Goal: Task Accomplishment & Management: Complete application form

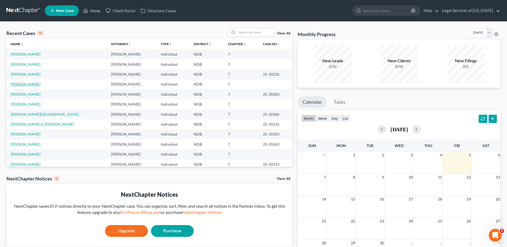
click at [14, 83] on link "[PERSON_NAME]" at bounding box center [26, 84] width 30 height 5
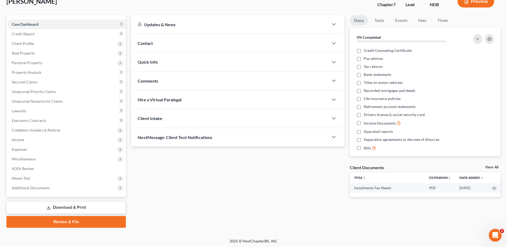
scroll to position [37, 0]
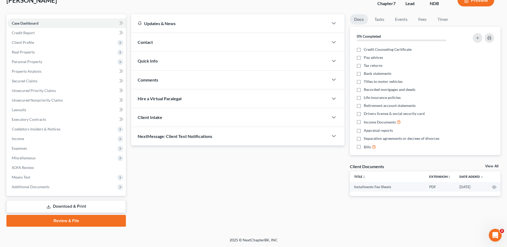
click at [59, 207] on link "Download & Print" at bounding box center [66, 206] width 120 height 13
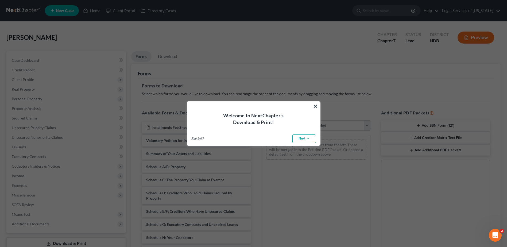
click at [308, 138] on link "Next →" at bounding box center [305, 139] width 24 height 9
select select "0"
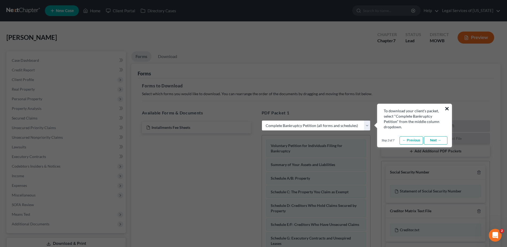
click at [447, 107] on button "×" at bounding box center [447, 108] width 5 height 9
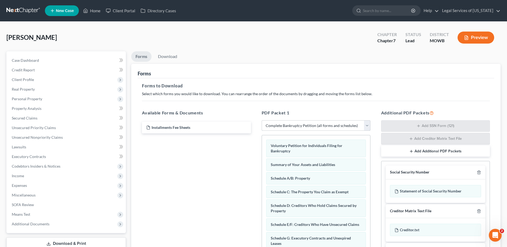
click at [367, 126] on select "Choose Default Petition PDF Packet Complete Bankruptcy Petition (all forms and …" at bounding box center [316, 125] width 109 height 11
click at [262, 120] on select "Choose Default Petition PDF Packet Complete Bankruptcy Petition (all forms and …" at bounding box center [316, 125] width 109 height 11
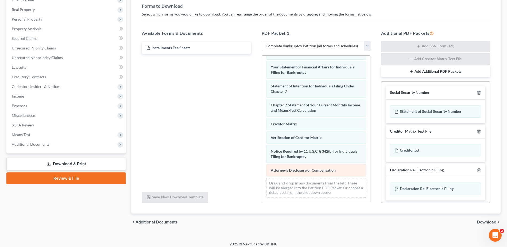
scroll to position [84, 0]
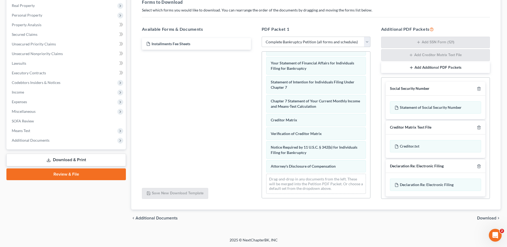
click at [487, 218] on span "Download" at bounding box center [486, 218] width 19 height 4
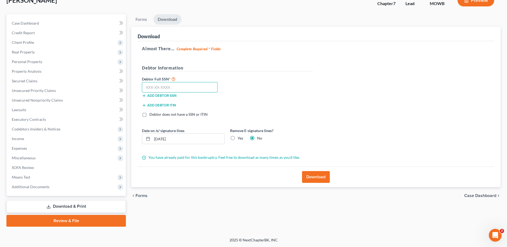
click at [184, 87] on input "text" at bounding box center [180, 87] width 76 height 11
type input "555-29-8541"
click at [316, 177] on button "Download" at bounding box center [316, 177] width 28 height 12
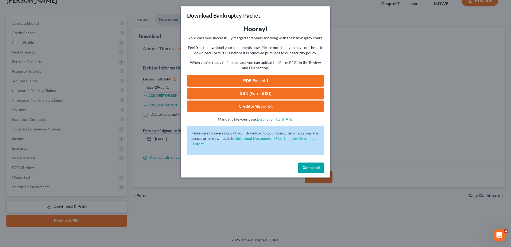
click at [266, 79] on link "PDF Packet 1" at bounding box center [255, 81] width 137 height 12
click at [244, 93] on link "SSN (Form B121)" at bounding box center [255, 94] width 137 height 12
click at [250, 106] on link "CreditorMatrix.txt" at bounding box center [255, 107] width 137 height 12
click at [315, 169] on span "Complete!" at bounding box center [311, 168] width 17 height 5
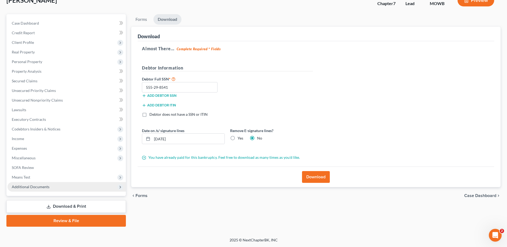
click at [31, 186] on span "Additional Documents" at bounding box center [31, 187] width 38 height 5
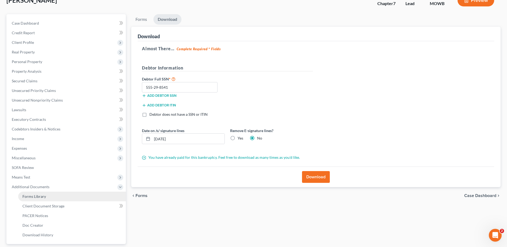
click at [43, 197] on span "Forms Library" at bounding box center [34, 196] width 24 height 5
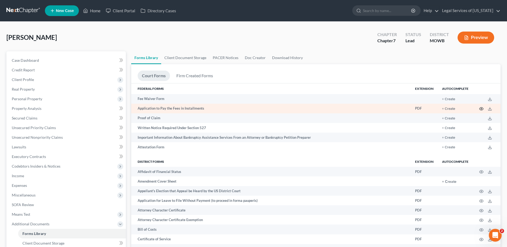
click at [480, 108] on icon "button" at bounding box center [482, 108] width 4 height 3
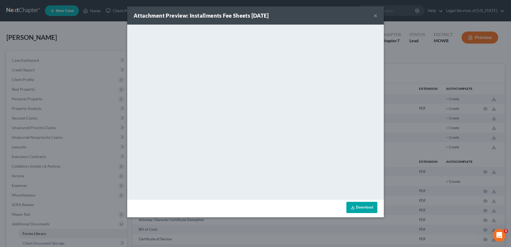
click at [68, 102] on div "Attachment Preview: Installments Fee Sheets [DATE] × <object ng-attr-data='[URL…" at bounding box center [255, 123] width 511 height 247
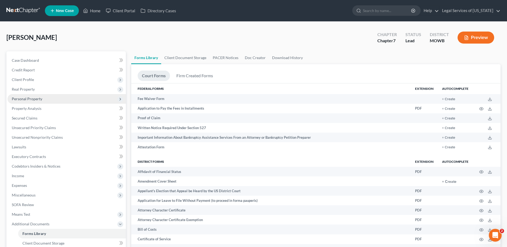
click at [19, 99] on span "Personal Property" at bounding box center [27, 99] width 30 height 5
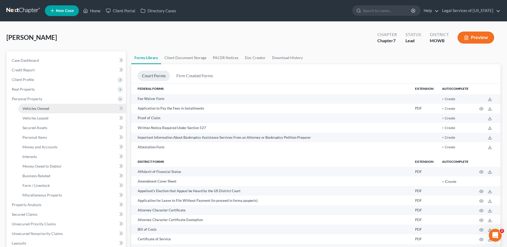
click at [35, 104] on link "Vehicles Owned" at bounding box center [72, 109] width 108 height 10
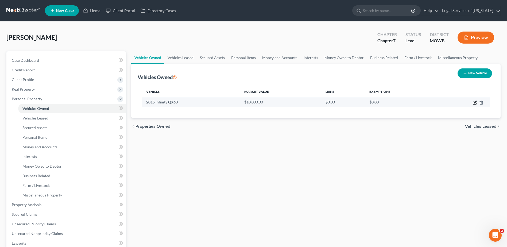
click at [477, 103] on icon "button" at bounding box center [475, 103] width 4 height 4
select select "0"
select select "11"
select select "2"
select select "0"
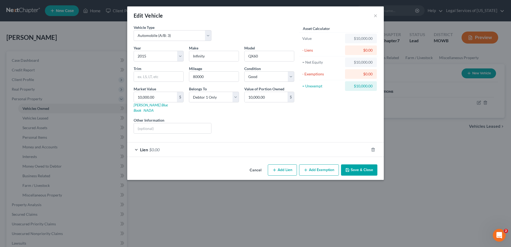
click at [279, 165] on button "Add Lien" at bounding box center [282, 169] width 29 height 11
select select "0"
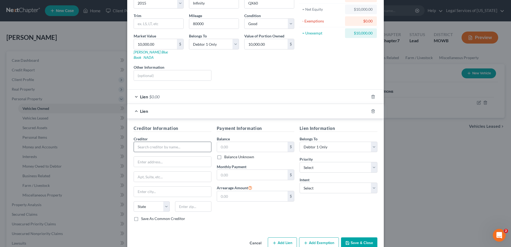
scroll to position [53, 0]
click at [162, 142] on input "text" at bounding box center [173, 146] width 78 height 11
type input "Affinity Plus Federal Credit Union"
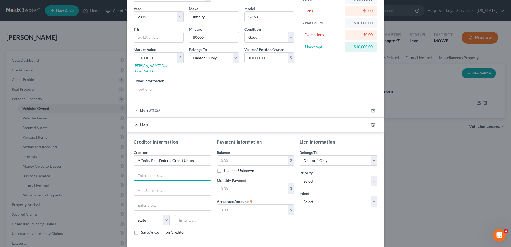
scroll to position [27, 0]
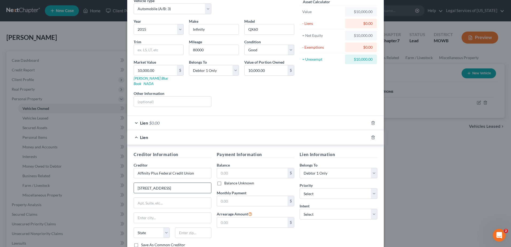
type input "[STREET_ADDRESS]"
drag, startPoint x: 191, startPoint y: 229, endPoint x: 181, endPoint y: 218, distance: 14.0
click at [191, 229] on input "text" at bounding box center [193, 233] width 36 height 11
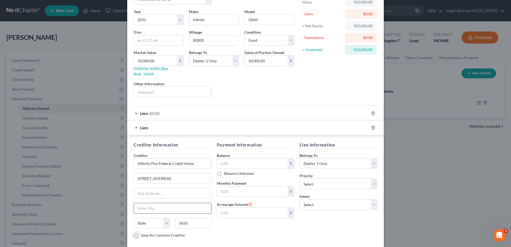
scroll to position [53, 0]
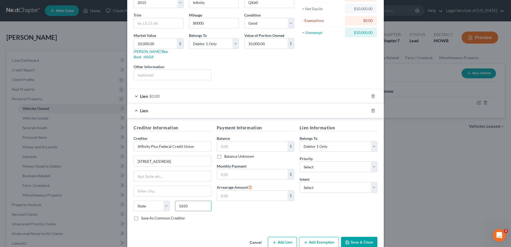
click at [185, 202] on input "5650" at bounding box center [193, 206] width 36 height 11
type input "56560"
type input "[PERSON_NAME]"
select select "24"
click at [141, 216] on label "Save As Common Creditor" at bounding box center [163, 218] width 44 height 5
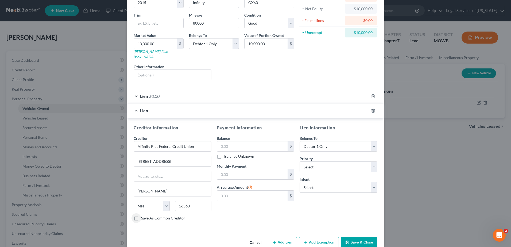
click at [143, 216] on input "Save As Common Creditor" at bounding box center [144, 217] width 3 height 3
checkbox input "true"
click at [243, 141] on input "text" at bounding box center [252, 146] width 71 height 10
type input "4,406"
type input "126.11"
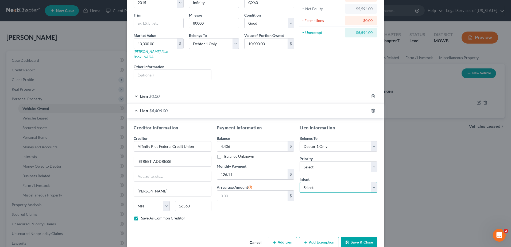
click at [372, 182] on select "Select Surrender Redeem Reaffirm Avoid Other" at bounding box center [339, 187] width 78 height 11
select select "2"
click at [300, 182] on select "Select Surrender Redeem Reaffirm Avoid Other" at bounding box center [339, 187] width 78 height 11
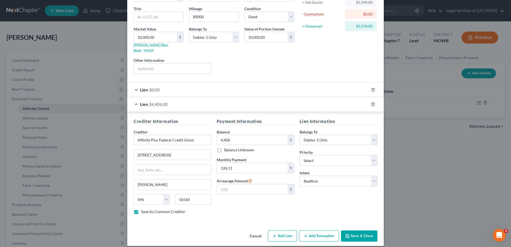
click at [354, 232] on button "Save & Close" at bounding box center [359, 236] width 36 height 11
checkbox input "false"
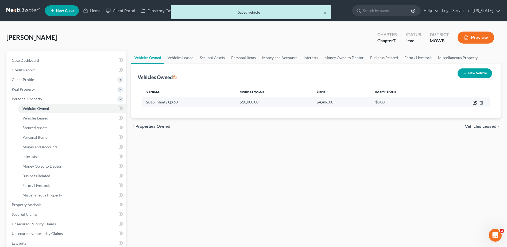
click at [475, 103] on icon "button" at bounding box center [475, 102] width 2 height 2
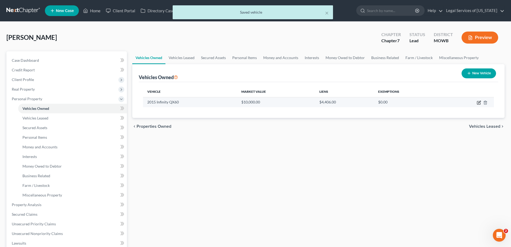
select select "0"
select select "11"
select select "2"
select select "0"
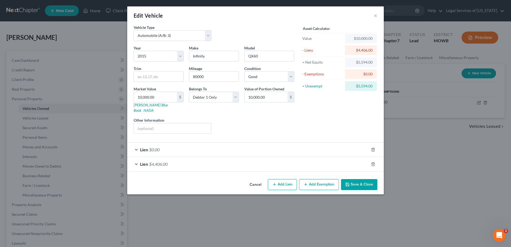
click at [323, 179] on button "Add Exemption" at bounding box center [319, 184] width 40 height 11
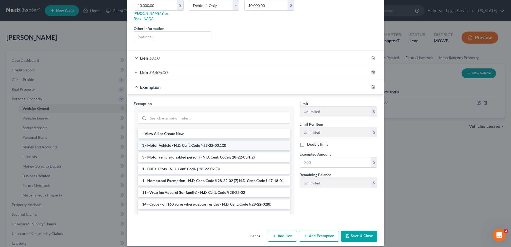
click at [224, 141] on li "3 - Motor Vehicle - N.D. Cent. Code § 28-22-03.1(2)" at bounding box center [214, 146] width 152 height 10
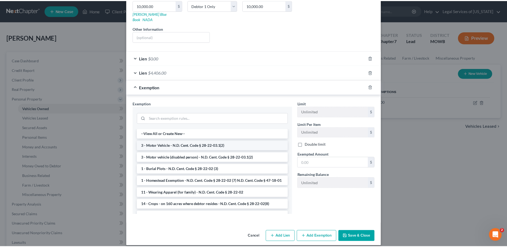
scroll to position [67, 0]
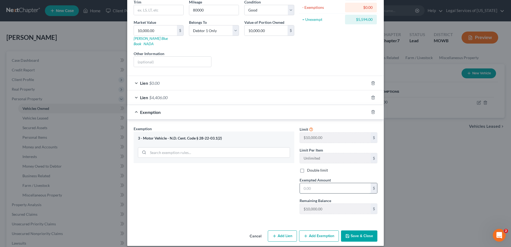
click at [307, 183] on input "text" at bounding box center [335, 188] width 71 height 10
type input "5,594"
click at [368, 232] on button "Save & Close" at bounding box center [359, 236] width 36 height 11
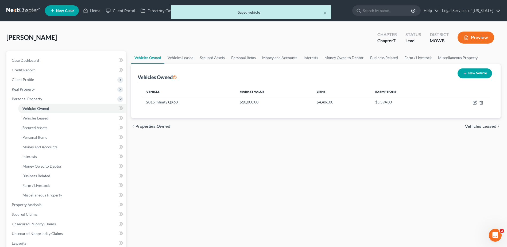
click at [473, 125] on span "Vehicles Leased" at bounding box center [480, 126] width 31 height 4
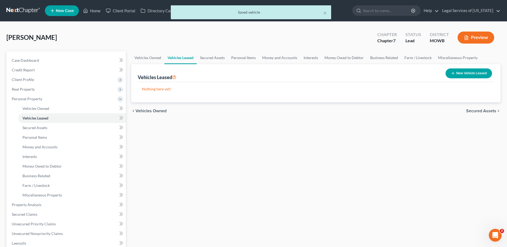
click at [480, 114] on div "chevron_left Vehicles Owned Secured Assets chevron_right" at bounding box center [316, 110] width 370 height 17
click at [480, 113] on span "Secured Assets" at bounding box center [481, 111] width 30 height 4
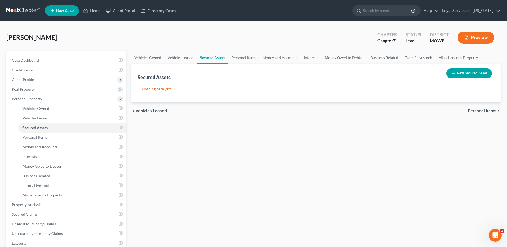
click at [480, 111] on span "Personal Items" at bounding box center [482, 111] width 29 height 4
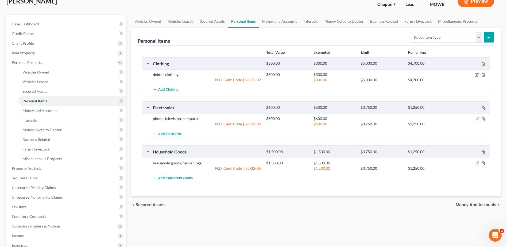
scroll to position [53, 0]
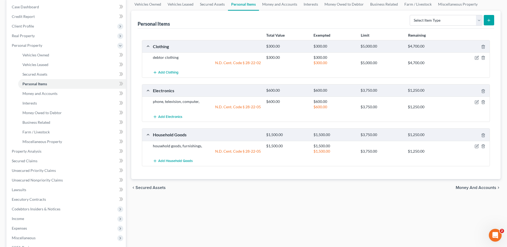
click at [468, 188] on span "Money and Accounts" at bounding box center [476, 188] width 41 height 4
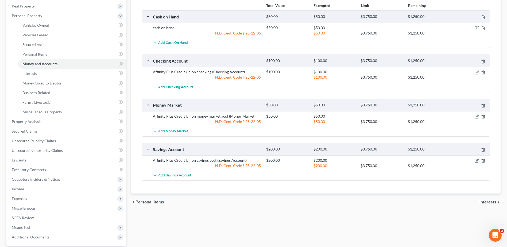
scroll to position [107, 0]
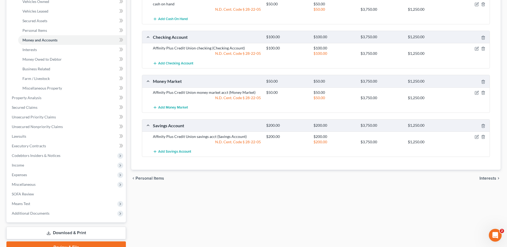
click at [490, 179] on span "Interests" at bounding box center [488, 178] width 17 height 4
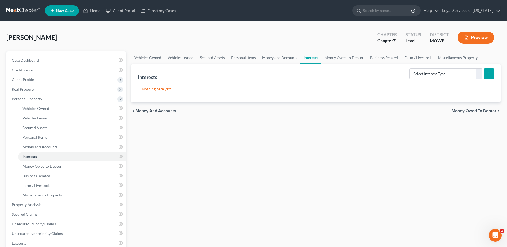
click at [486, 113] on span "Money Owed to Debtor" at bounding box center [474, 111] width 45 height 4
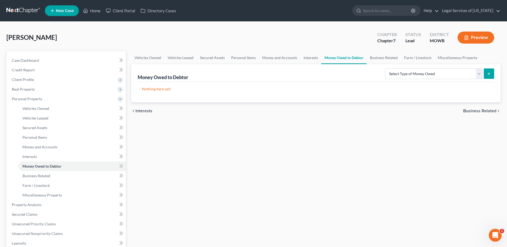
click at [146, 109] on span "Interests" at bounding box center [144, 111] width 17 height 4
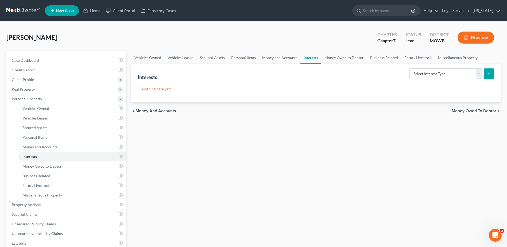
click at [158, 113] on span "Money and Accounts" at bounding box center [156, 111] width 41 height 4
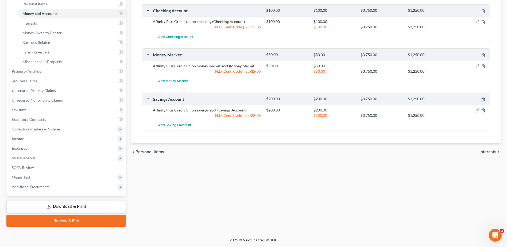
click at [485, 151] on span "Interests" at bounding box center [488, 152] width 17 height 4
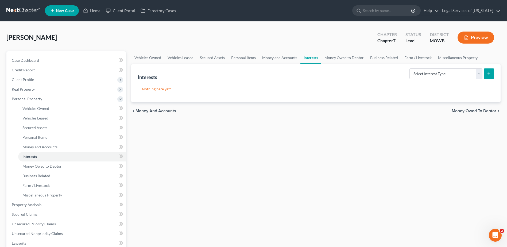
click at [474, 111] on span "Money Owed to Debtor" at bounding box center [474, 111] width 45 height 4
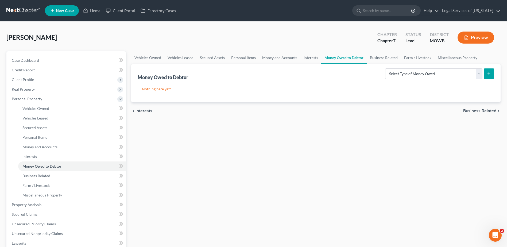
click at [478, 112] on span "Business Related" at bounding box center [479, 111] width 33 height 4
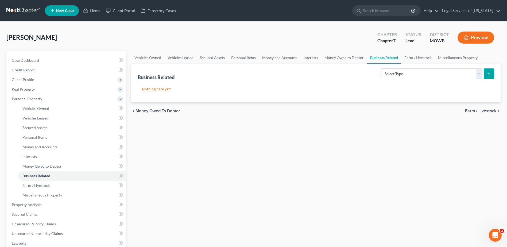
click at [476, 112] on span "Farm / Livestock" at bounding box center [480, 111] width 31 height 4
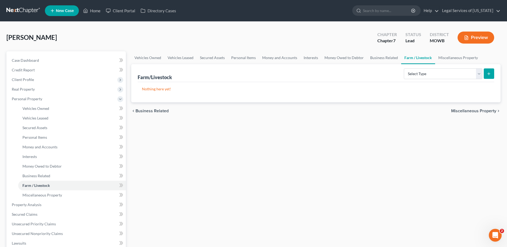
click at [477, 111] on span "Miscellaneous Property" at bounding box center [473, 111] width 45 height 4
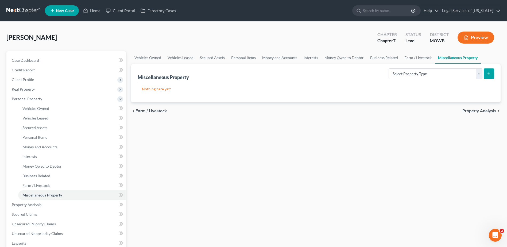
click at [477, 111] on span "Property Analysis" at bounding box center [480, 111] width 34 height 4
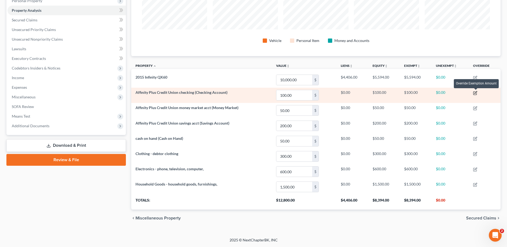
click at [476, 94] on icon "button" at bounding box center [475, 93] width 4 height 4
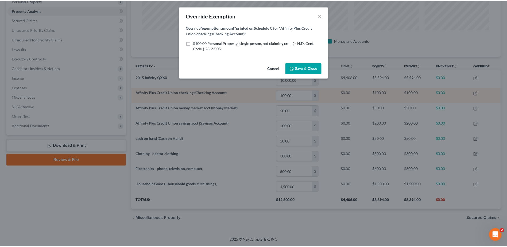
scroll to position [103, 373]
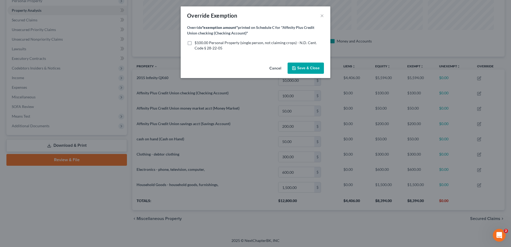
click at [305, 66] on span "Save & Close" at bounding box center [308, 68] width 22 height 5
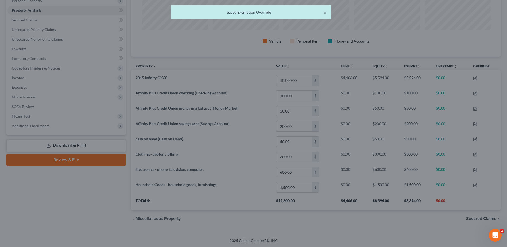
scroll to position [267306, 267039]
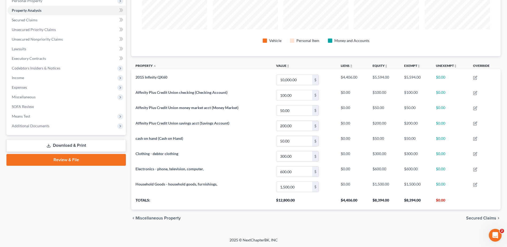
click at [152, 217] on span "Miscellaneous Property" at bounding box center [158, 218] width 45 height 4
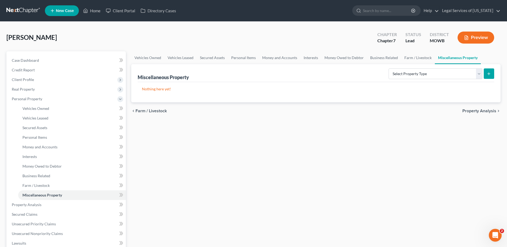
click at [165, 112] on span "Farm / Livestock" at bounding box center [151, 111] width 31 height 4
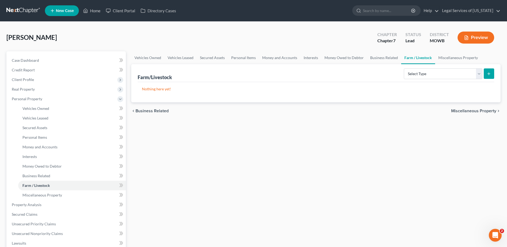
click at [149, 112] on span "Business Related" at bounding box center [152, 111] width 33 height 4
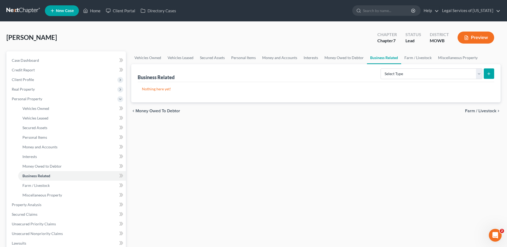
click at [151, 114] on div "chevron_left Money Owed to Debtor Farm / Livestock chevron_right" at bounding box center [316, 110] width 370 height 17
click at [153, 109] on span "Money Owed to Debtor" at bounding box center [158, 111] width 45 height 4
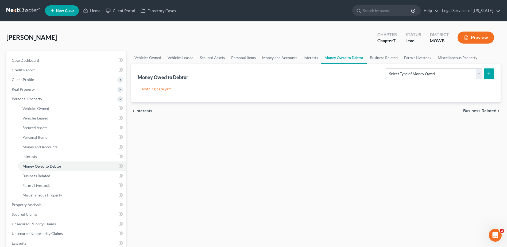
click at [145, 112] on span "Interests" at bounding box center [144, 111] width 17 height 4
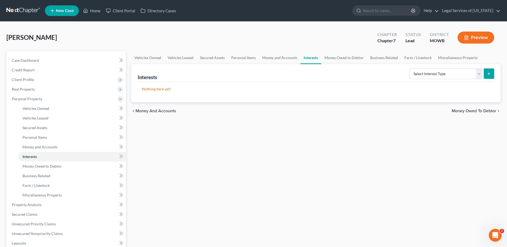
click at [145, 112] on span "Money and Accounts" at bounding box center [156, 111] width 41 height 4
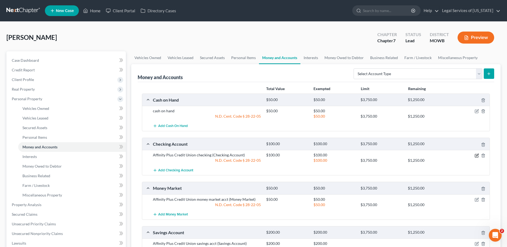
click at [477, 155] on icon "button" at bounding box center [477, 155] width 2 height 2
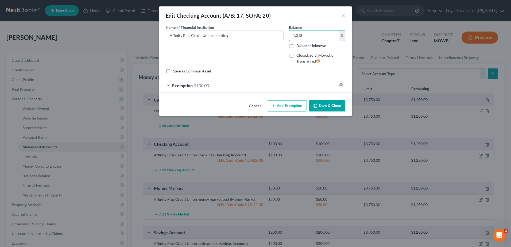
type input "1,018"
click at [340, 86] on icon "button" at bounding box center [341, 85] width 4 height 4
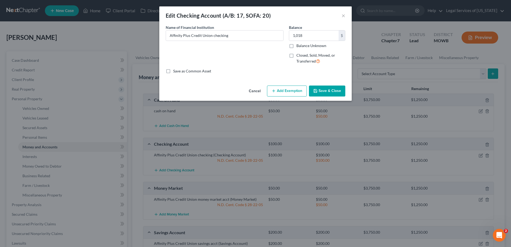
click at [297, 92] on button "Add Exemption" at bounding box center [287, 91] width 40 height 11
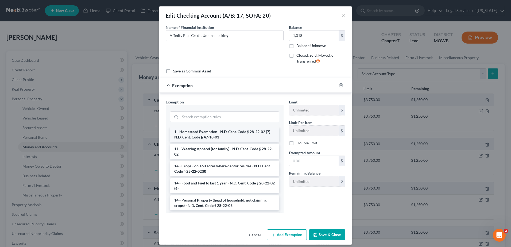
scroll to position [53, 0]
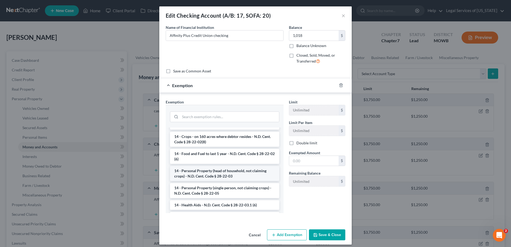
click at [219, 174] on li "14 - Personal Property (head of household, not claiming crops) - N.D. Cent. Cod…" at bounding box center [224, 173] width 109 height 15
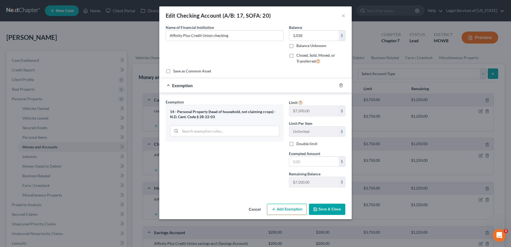
click at [213, 111] on div "14 - Personal Property (head of household, not claiming crops) - N.D. Cent. Cod…" at bounding box center [224, 114] width 109 height 10
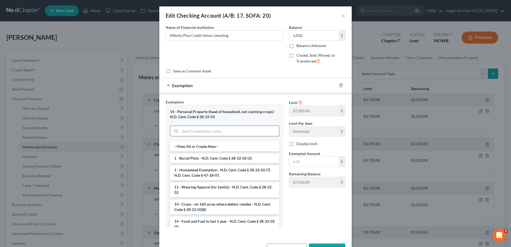
click at [193, 131] on input "search" at bounding box center [229, 131] width 99 height 10
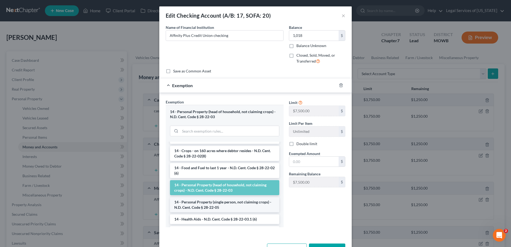
click at [214, 201] on li "14 - Personal Property (single person, not claiming crops) - N.D. Cent. Code § …" at bounding box center [224, 204] width 109 height 15
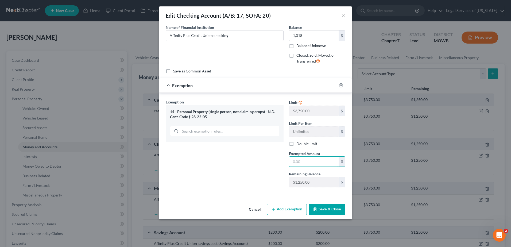
drag, startPoint x: 306, startPoint y: 161, endPoint x: 266, endPoint y: 158, distance: 39.4
click at [266, 158] on div "Exemption Set must be selected for CA. Exemption * 14 - Personal Property (sing…" at bounding box center [255, 145] width 185 height 93
type input "1,018"
click at [326, 209] on button "Save & Close" at bounding box center [327, 209] width 36 height 11
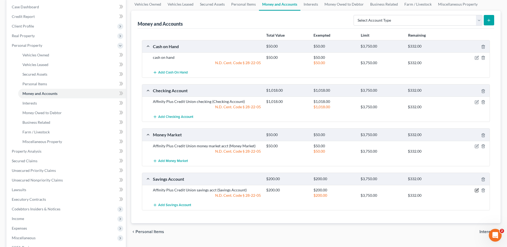
click at [478, 190] on icon "button" at bounding box center [477, 190] width 2 height 2
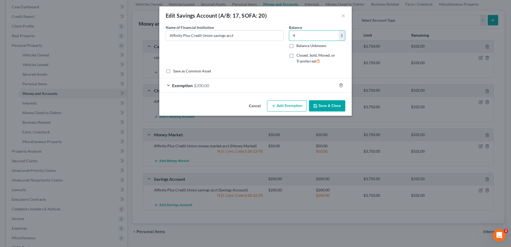
type input "4"
click at [342, 85] on icon "button" at bounding box center [341, 85] width 4 height 4
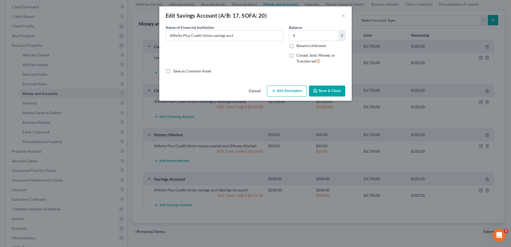
click at [297, 91] on button "Add Exemption" at bounding box center [287, 91] width 40 height 11
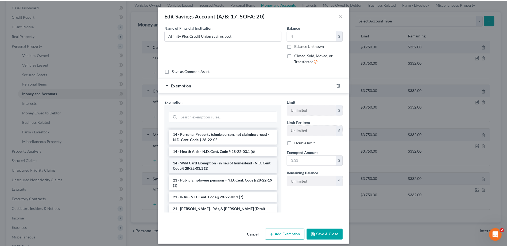
scroll to position [80, 0]
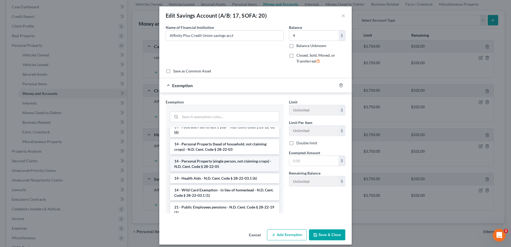
click at [225, 163] on li "14 - Personal Property (single person, not claiming crops) - N.D. Cent. Code § …" at bounding box center [224, 163] width 109 height 15
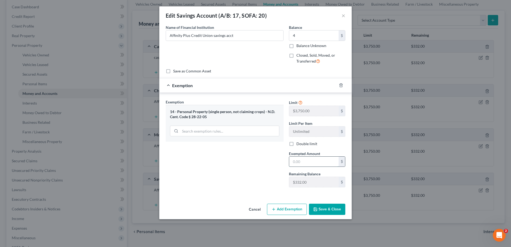
click at [306, 165] on input "text" at bounding box center [313, 162] width 49 height 10
type input "4"
click at [319, 214] on button "Save & Close" at bounding box center [327, 209] width 36 height 11
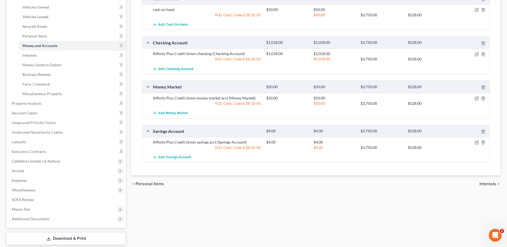
scroll to position [133, 0]
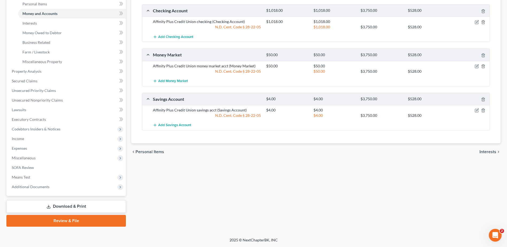
click at [153, 152] on span "Personal Items" at bounding box center [150, 152] width 29 height 4
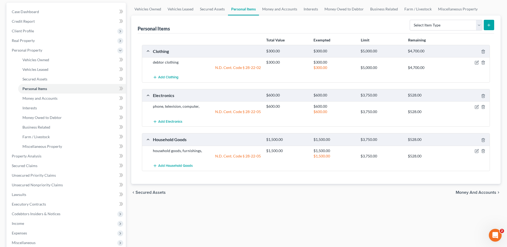
scroll to position [53, 0]
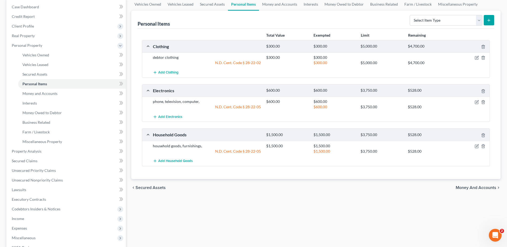
click at [148, 189] on span "Secured Assets" at bounding box center [151, 188] width 30 height 4
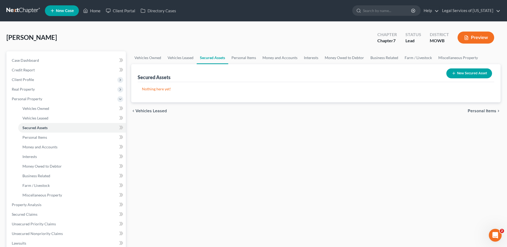
click at [155, 110] on span "Vehicles Leased" at bounding box center [151, 111] width 31 height 4
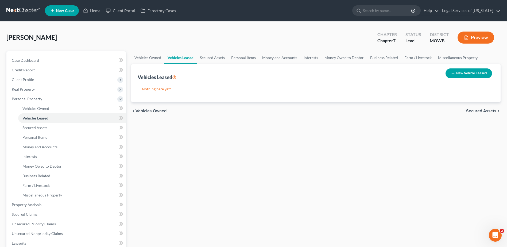
click at [155, 111] on span "Vehicles Owned" at bounding box center [151, 111] width 31 height 4
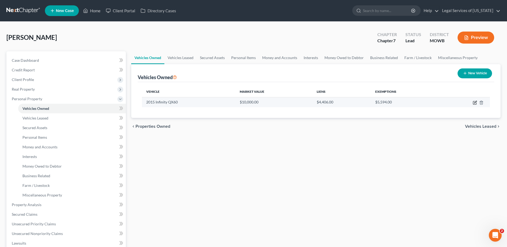
click at [475, 102] on icon "button" at bounding box center [475, 103] width 4 height 4
select select "0"
select select "11"
select select "2"
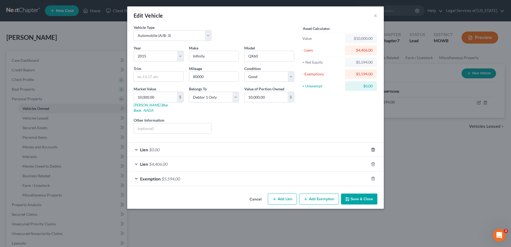
click at [374, 149] on line "button" at bounding box center [374, 149] width 0 height 1
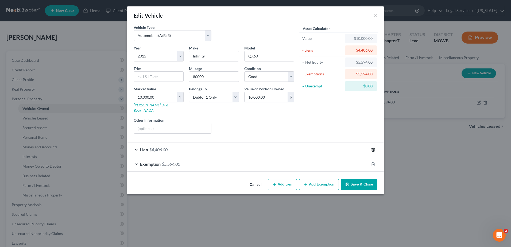
click at [374, 149] on line "button" at bounding box center [374, 149] width 0 height 1
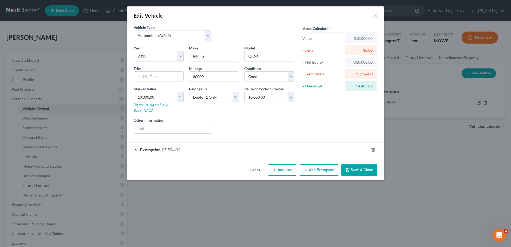
click at [238, 98] on select "Select Debtor 1 Only Debtor 2 Only Debtor 1 And Debtor 2 Only At Least One Of T…" at bounding box center [214, 97] width 50 height 11
select select "3"
click at [189, 92] on select "Select Debtor 1 Only Debtor 2 Only Debtor 1 And Debtor 2 Only At Least One Of T…" at bounding box center [214, 97] width 50 height 11
click at [290, 97] on div "$" at bounding box center [291, 97] width 6 height 10
click at [290, 99] on div "$" at bounding box center [291, 97] width 6 height 10
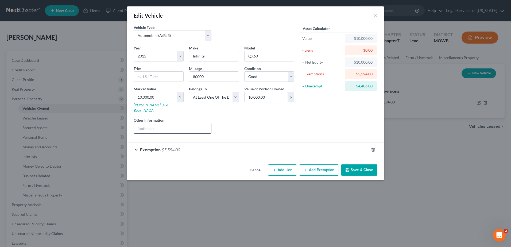
click at [186, 126] on input "text" at bounding box center [172, 128] width 77 height 10
type input "owned 1/2 with ex-wife"
click at [373, 148] on icon "button" at bounding box center [373, 150] width 4 height 4
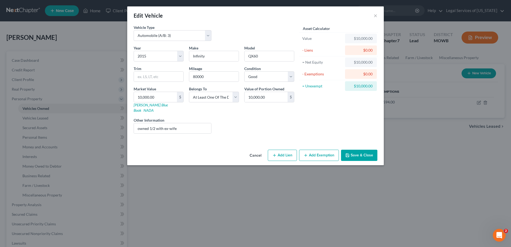
click at [331, 155] on button "Add Exemption" at bounding box center [319, 155] width 40 height 11
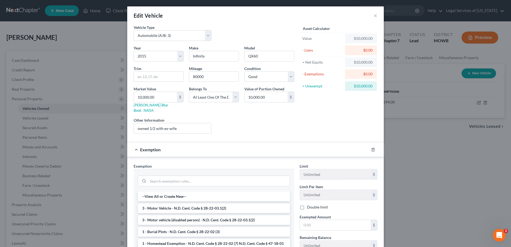
scroll to position [53, 0]
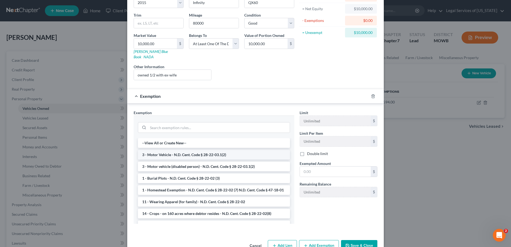
click at [197, 150] on li "3 - Motor Vehicle - N.D. Cent. Code § 28-22-03.1(2)" at bounding box center [214, 155] width 152 height 10
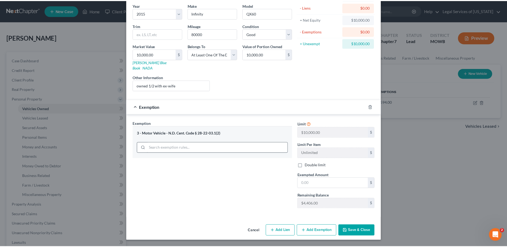
scroll to position [37, 0]
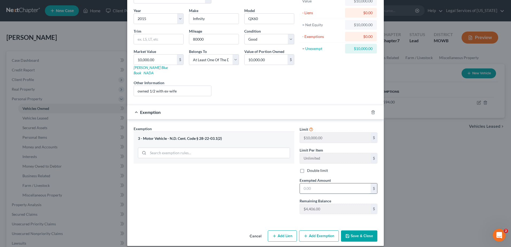
click at [322, 185] on input "text" at bounding box center [335, 188] width 71 height 10
type input "10,000"
click at [351, 231] on button "Save & Close" at bounding box center [359, 236] width 36 height 11
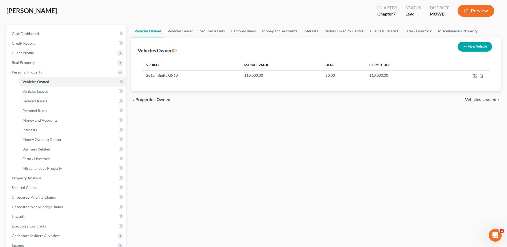
scroll to position [133, 0]
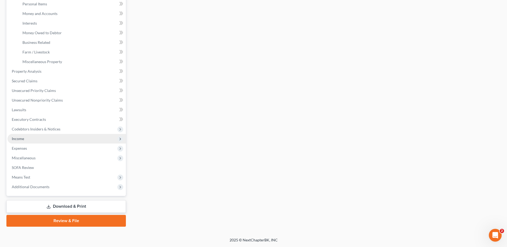
click at [24, 140] on span "Income" at bounding box center [66, 139] width 118 height 10
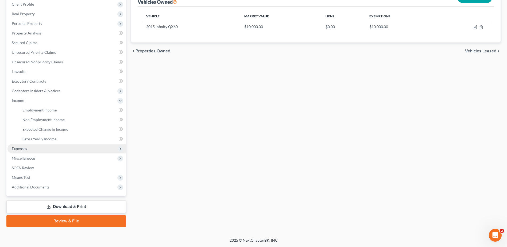
scroll to position [76, 0]
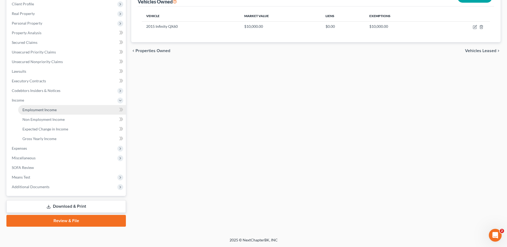
click at [39, 111] on span "Employment Income" at bounding box center [39, 109] width 34 height 5
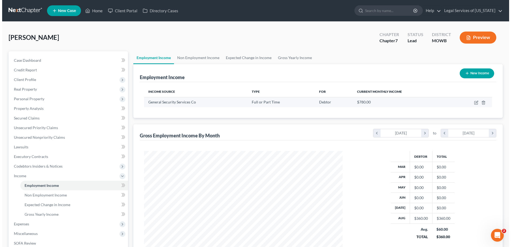
scroll to position [99, 209]
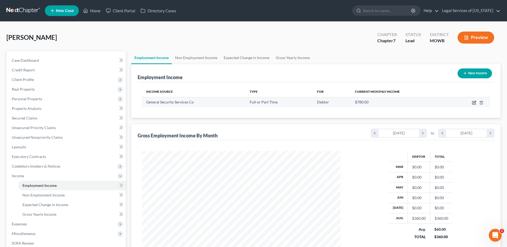
click at [473, 102] on icon "button" at bounding box center [474, 103] width 4 height 4
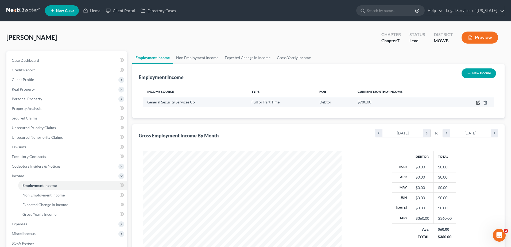
scroll to position [100, 211]
select select "0"
select select "24"
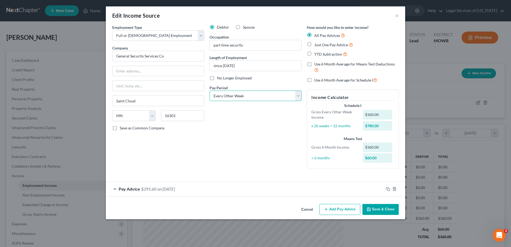
click at [298, 99] on select "Select Monthly Twice Monthly Every Other Week Weekly" at bounding box center [256, 96] width 92 height 11
select select "0"
click at [210, 91] on select "Select Monthly Twice Monthly Every Other Week Weekly" at bounding box center [256, 96] width 92 height 11
click at [387, 188] on icon "button" at bounding box center [388, 189] width 4 height 4
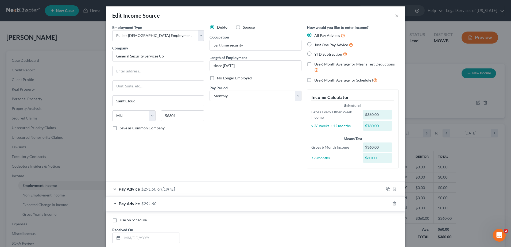
click at [212, 189] on div "Pay Advice $291.60 on [DATE]" at bounding box center [245, 189] width 278 height 14
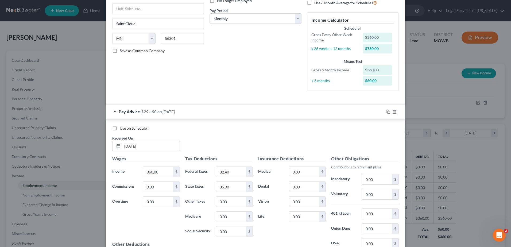
scroll to position [80, 0]
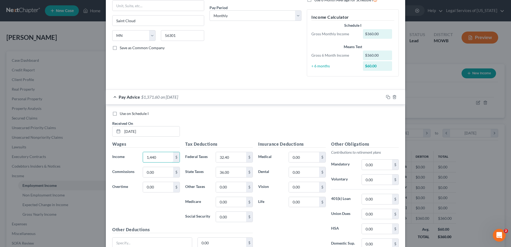
type input "1,440"
type input "172"
type input "110"
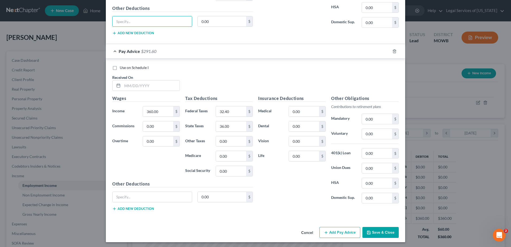
scroll to position [303, 0]
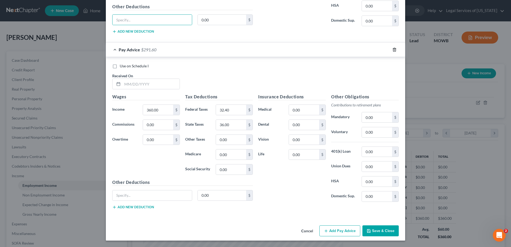
click at [393, 49] on icon "button" at bounding box center [395, 50] width 4 height 4
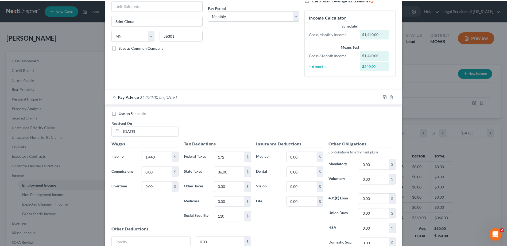
scroll to position [128, 0]
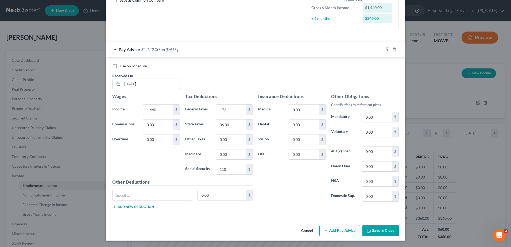
click at [373, 233] on button "Save & Close" at bounding box center [381, 230] width 36 height 11
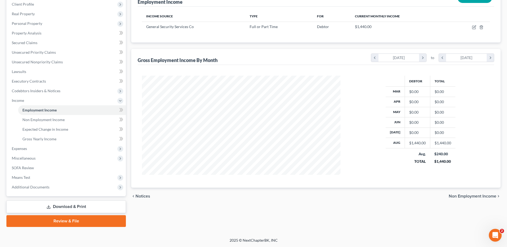
scroll to position [76, 0]
click at [464, 195] on span "Non Employment Income" at bounding box center [473, 196] width 48 height 4
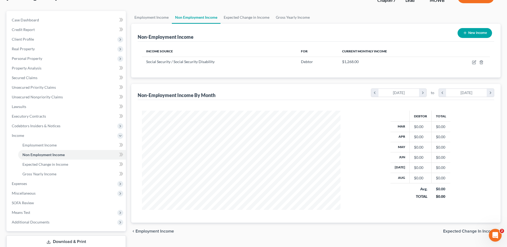
scroll to position [22, 0]
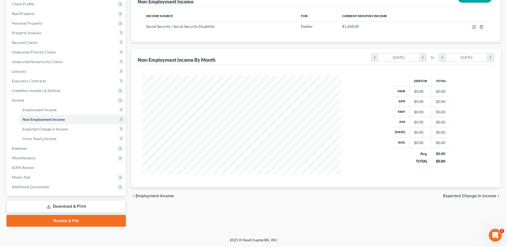
click at [464, 194] on span "Expected Change in Income" at bounding box center [469, 196] width 53 height 4
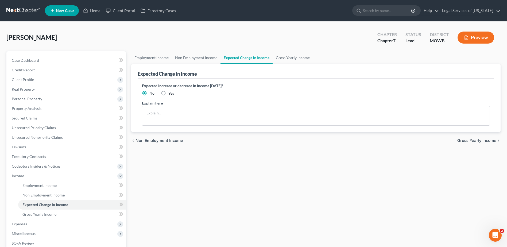
click at [474, 141] on span "Gross Yearly Income" at bounding box center [477, 141] width 39 height 4
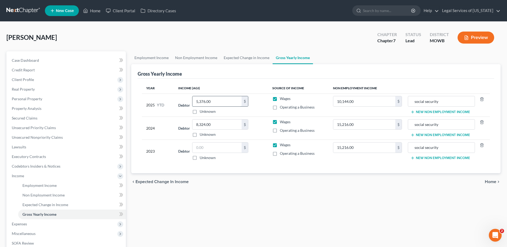
click at [213, 97] on input "5,376.00" at bounding box center [217, 101] width 49 height 10
type input "11,250"
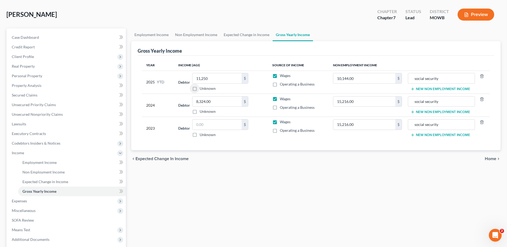
scroll to position [53, 0]
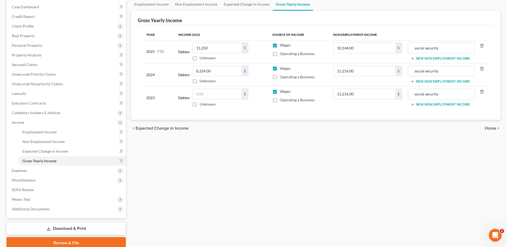
click at [493, 126] on span "Home" at bounding box center [490, 128] width 11 height 4
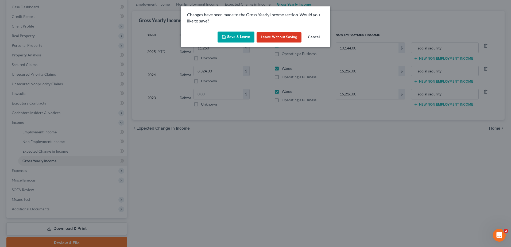
click at [241, 36] on button "Save & Leave" at bounding box center [236, 37] width 37 height 11
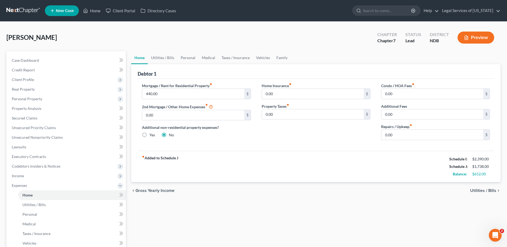
click at [484, 192] on span "Utilities / Bills" at bounding box center [483, 191] width 26 height 4
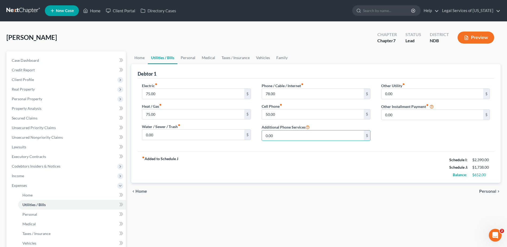
click at [488, 191] on span "Personal" at bounding box center [487, 191] width 17 height 4
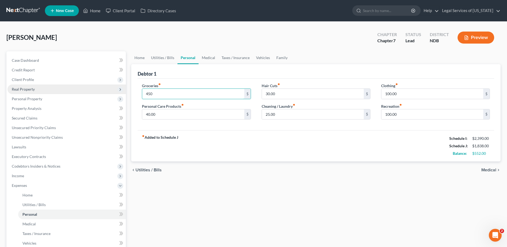
type input "450.00"
type input "60"
type input "50"
type input "40"
type input "100"
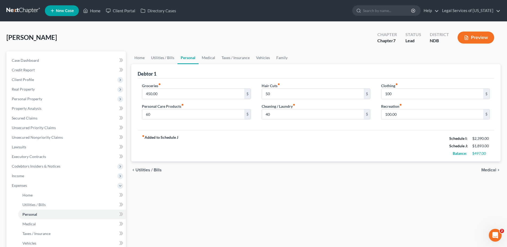
click at [486, 169] on span "Medical" at bounding box center [489, 170] width 15 height 4
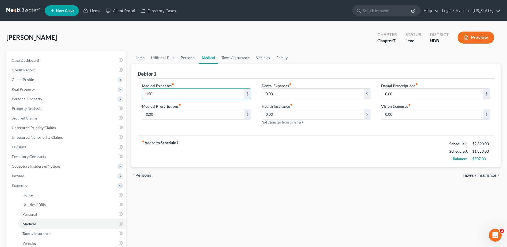
type input "150"
type input "40"
drag, startPoint x: 155, startPoint y: 93, endPoint x: 164, endPoint y: 101, distance: 11.9
click at [155, 93] on input "150" at bounding box center [193, 94] width 102 height 10
type input "100"
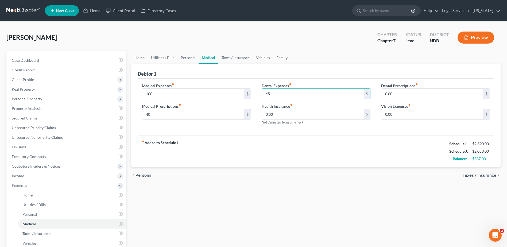
type input "45"
type input "182"
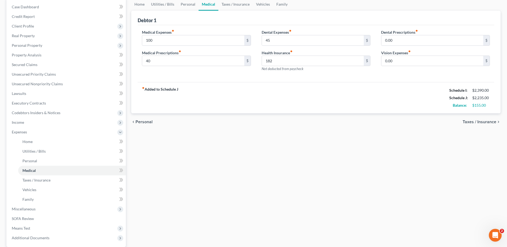
click at [484, 123] on span "Taxes / Insurance" at bounding box center [480, 122] width 34 height 4
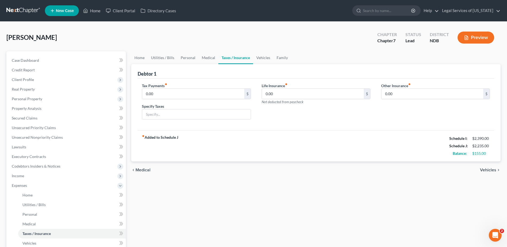
click at [492, 170] on span "Vehicles" at bounding box center [488, 170] width 16 height 4
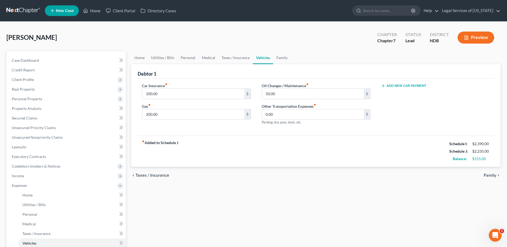
click at [490, 176] on span "Family" at bounding box center [490, 175] width 13 height 4
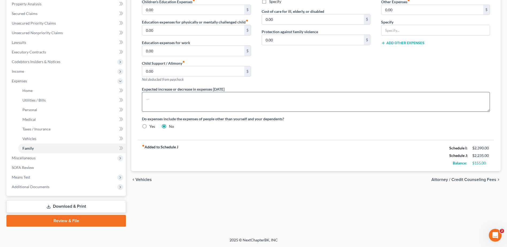
scroll to position [51, 0]
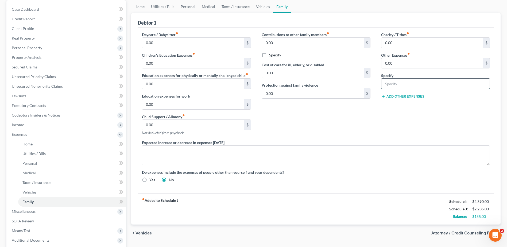
click at [401, 82] on input "text" at bounding box center [436, 84] width 108 height 10
click at [402, 83] on input "text" at bounding box center [436, 84] width 108 height 10
click at [399, 63] on input "0.00" at bounding box center [433, 63] width 102 height 10
type input "80"
type input "misc living expenses"
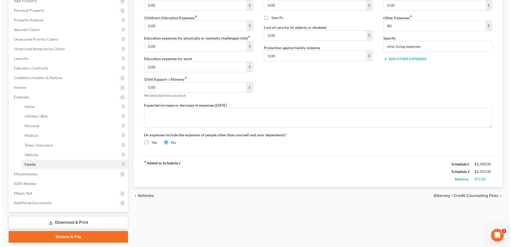
scroll to position [105, 0]
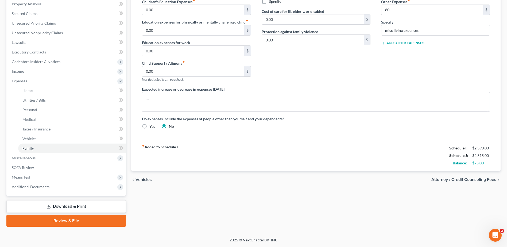
click at [475, 180] on span "Attorney / Credit Counseling Fees" at bounding box center [464, 180] width 65 height 4
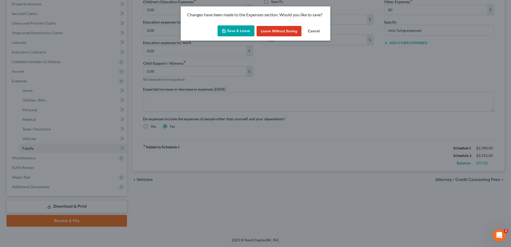
click at [236, 30] on button "Save & Leave" at bounding box center [236, 30] width 37 height 11
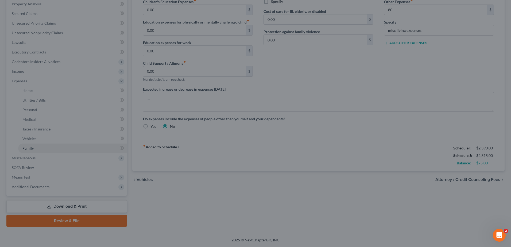
type input "80.00"
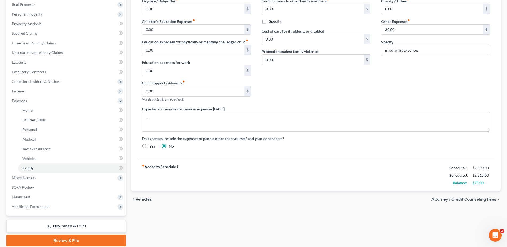
select select "0"
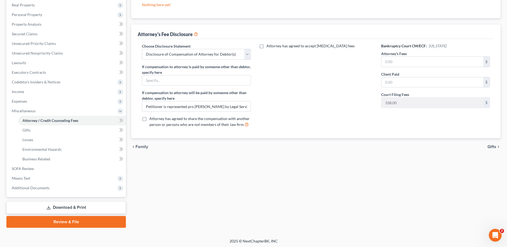
scroll to position [85, 0]
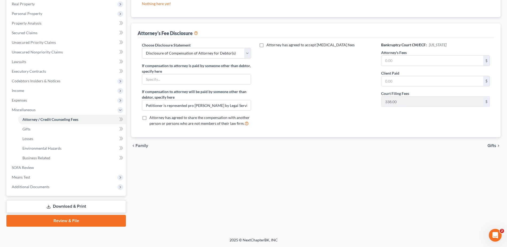
click at [490, 145] on span "Gifts" at bounding box center [492, 146] width 9 height 4
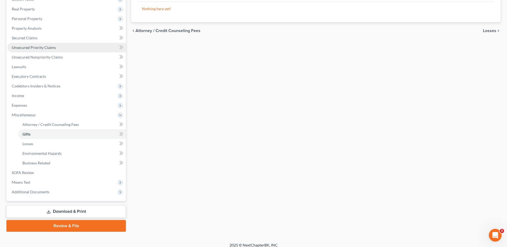
scroll to position [27, 0]
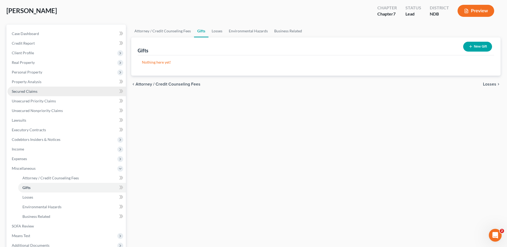
click at [27, 94] on link "Secured Claims" at bounding box center [66, 92] width 118 height 10
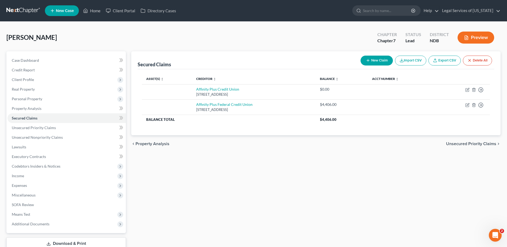
click at [147, 174] on div "Secured Claims New Claim Import CSV Export CSV Delete All Asset(s) expand_more …" at bounding box center [316, 157] width 375 height 213
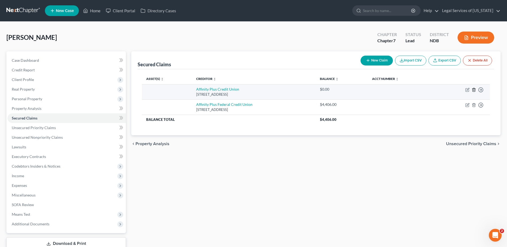
click at [473, 90] on icon "button" at bounding box center [474, 90] width 4 height 4
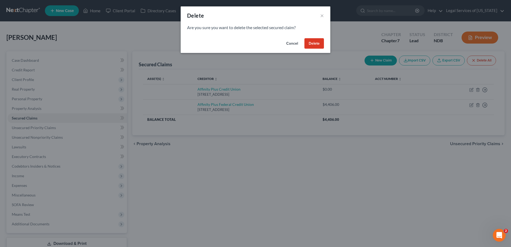
click at [318, 44] on button "Delete" at bounding box center [315, 43] width 20 height 11
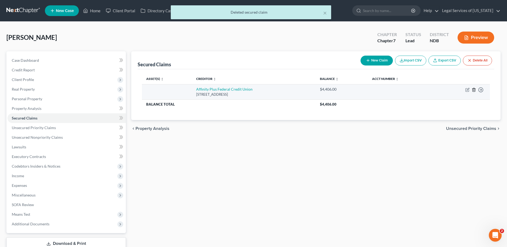
click at [475, 89] on icon "button" at bounding box center [474, 89] width 2 height 3
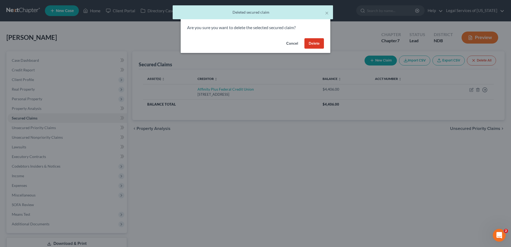
click at [316, 43] on button "Delete" at bounding box center [315, 43] width 20 height 11
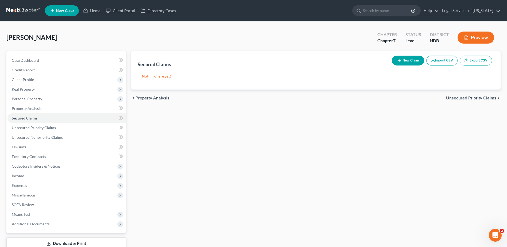
scroll to position [37, 0]
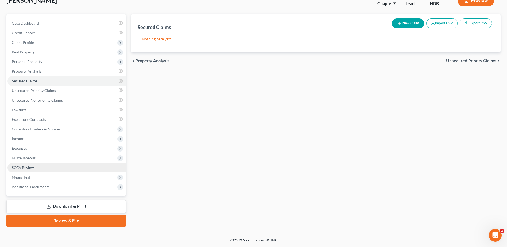
click at [25, 168] on span "SOFA Review" at bounding box center [23, 167] width 22 height 5
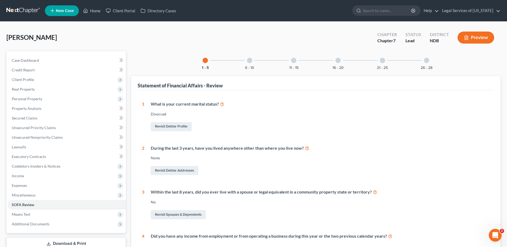
click at [250, 62] on div at bounding box center [249, 60] width 5 height 5
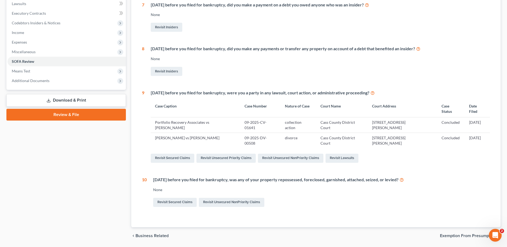
scroll to position [134, 0]
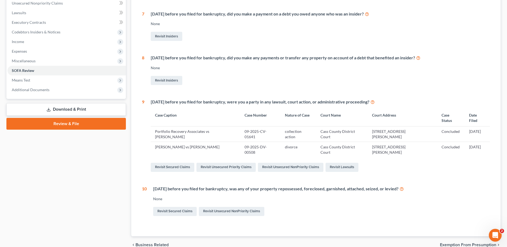
click at [404, 190] on icon at bounding box center [402, 188] width 4 height 5
click at [221, 211] on link "Revisit Unsecured NonPriority Claims" at bounding box center [232, 211] width 66 height 9
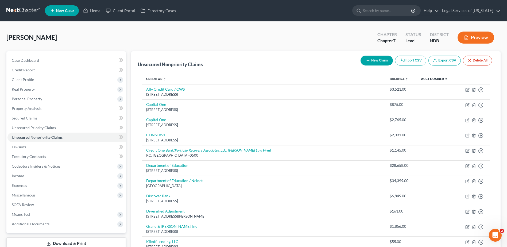
click at [376, 60] on button "New Claim" at bounding box center [377, 61] width 32 height 10
select select "0"
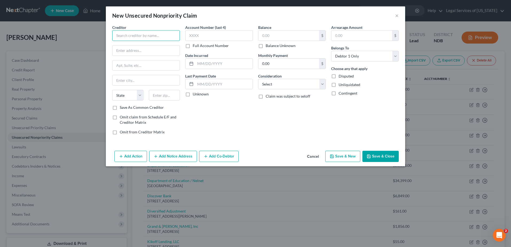
click at [147, 36] on input "text" at bounding box center [146, 35] width 68 height 11
type input "Social Security Administration"
paste input "[STREET_ADDRESS]"
type input "[STREET_ADDRESS]"
click at [159, 93] on input "text" at bounding box center [164, 95] width 31 height 11
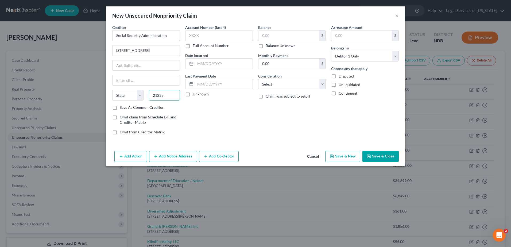
type input "21235"
type input "[GEOGRAPHIC_DATA]"
select select "21"
click at [120, 109] on label "Save As Common Creditor" at bounding box center [142, 107] width 44 height 5
click at [122, 108] on input "Save As Common Creditor" at bounding box center [123, 106] width 3 height 3
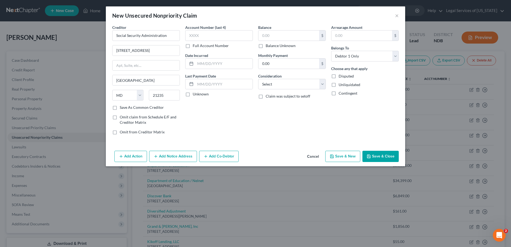
checkbox input "true"
click at [270, 35] on input "text" at bounding box center [289, 35] width 61 height 10
type input "1"
click at [321, 82] on select "Select Cable / Satellite Services Collection Agency Credit Card Debt Debt Couns…" at bounding box center [292, 84] width 68 height 11
select select "14"
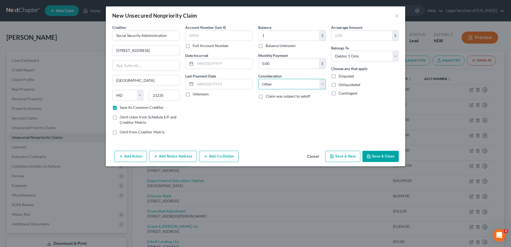
click at [258, 79] on select "Select Cable / Satellite Services Collection Agency Credit Card Debt Debt Couns…" at bounding box center [292, 84] width 68 height 11
click at [272, 103] on input "text" at bounding box center [292, 104] width 67 height 10
type input "unknown debt being garnished from my social security income each month"
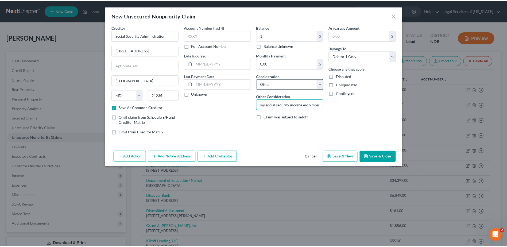
scroll to position [0, 0]
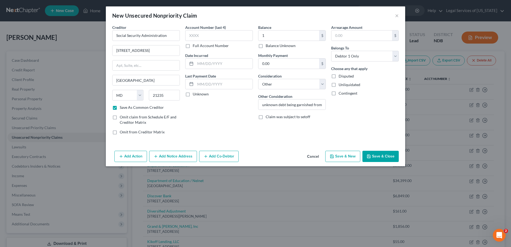
click at [375, 155] on button "Save & Close" at bounding box center [381, 156] width 36 height 11
checkbox input "false"
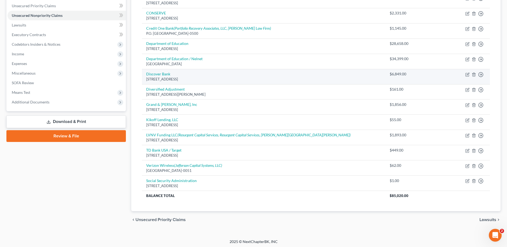
scroll to position [124, 0]
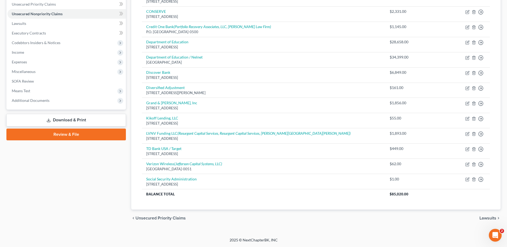
click at [75, 172] on div "Case Dashboard Payments Invoices Payments Payments Credit Report Client Profile" at bounding box center [66, 77] width 125 height 299
click at [59, 173] on div "Case Dashboard Payments Invoices Payments Payments Credit Report Client Profile" at bounding box center [66, 77] width 125 height 299
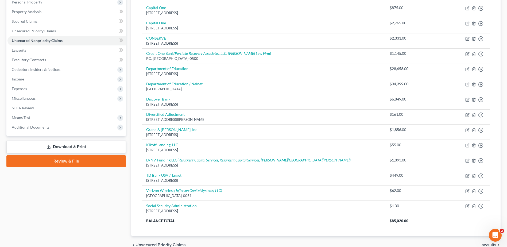
click at [67, 162] on link "Review & File" at bounding box center [66, 161] width 120 height 12
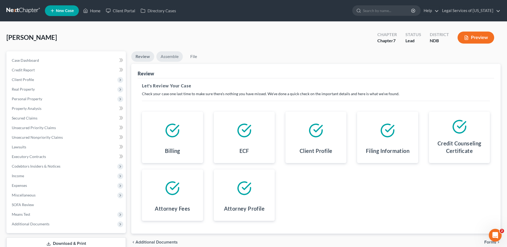
click at [172, 56] on link "Assemble" at bounding box center [169, 56] width 26 height 10
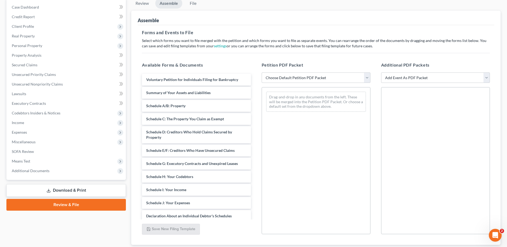
scroll to position [53, 0]
click at [367, 76] on select "Choose Default Petition PDF Packet Complete Bankruptcy Petition (all forms and …" at bounding box center [316, 77] width 109 height 11
select select "0"
click at [262, 72] on select "Choose Default Petition PDF Packet Complete Bankruptcy Petition (all forms and …" at bounding box center [316, 77] width 109 height 11
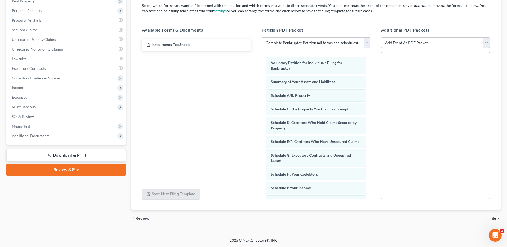
scroll to position [89, 0]
click at [495, 218] on span "File" at bounding box center [493, 218] width 7 height 4
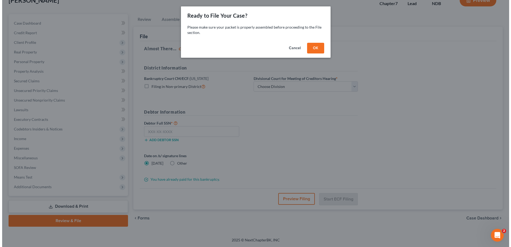
scroll to position [37, 0]
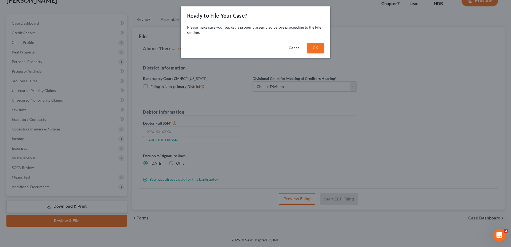
click at [321, 48] on button "OK" at bounding box center [315, 48] width 17 height 11
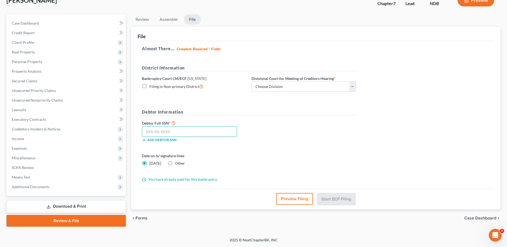
click at [187, 131] on input "text" at bounding box center [189, 131] width 95 height 11
type input "555-29-8541"
click at [195, 19] on link "File" at bounding box center [192, 19] width 17 height 10
click at [293, 199] on button "Preview Filing" at bounding box center [294, 199] width 37 height 12
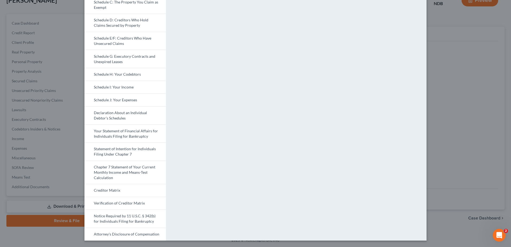
scroll to position [0, 0]
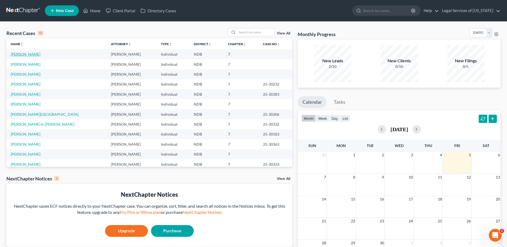
click at [18, 55] on link "[PERSON_NAME]" at bounding box center [26, 54] width 30 height 5
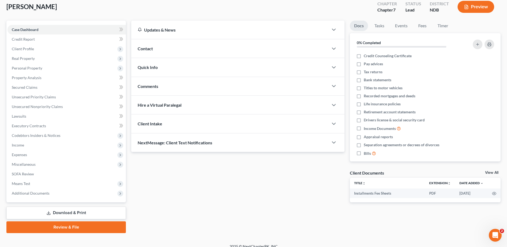
scroll to position [37, 0]
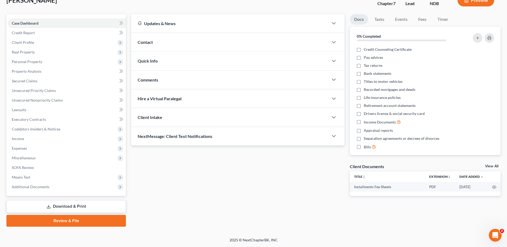
click at [66, 221] on link "Review & File" at bounding box center [66, 221] width 120 height 12
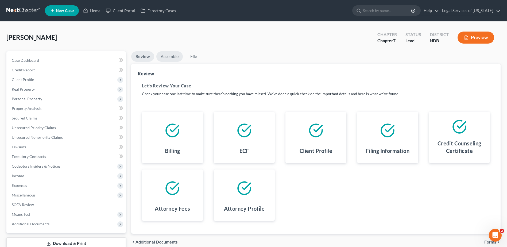
click at [176, 56] on link "Assemble" at bounding box center [169, 56] width 26 height 10
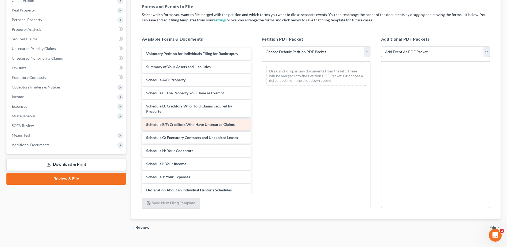
scroll to position [80, 0]
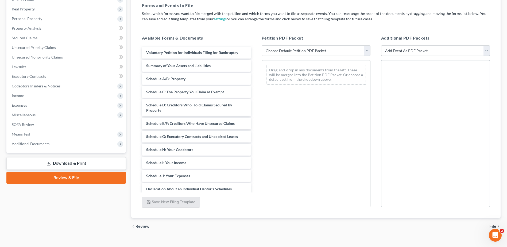
click at [495, 226] on span "File" at bounding box center [493, 226] width 7 height 4
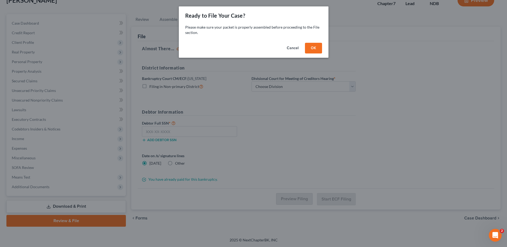
scroll to position [37, 0]
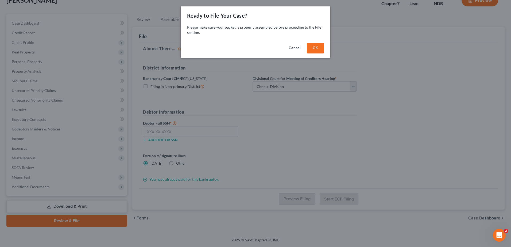
click at [314, 49] on button "OK" at bounding box center [315, 48] width 17 height 11
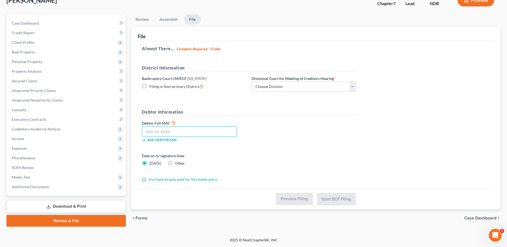
click at [160, 133] on input "text" at bounding box center [189, 131] width 95 height 11
type input "555-29-8541"
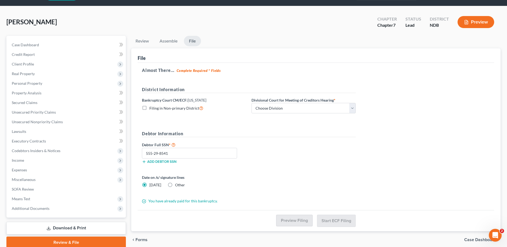
scroll to position [0, 0]
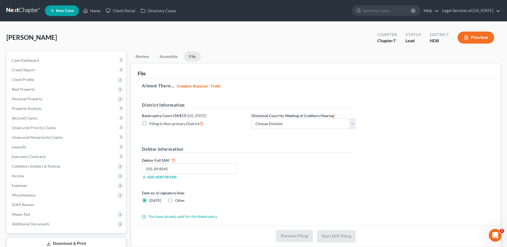
click at [149, 123] on label "Filing in Non-primary District" at bounding box center [176, 124] width 54 height 6
click at [152, 123] on input "Filing in Non-primary District" at bounding box center [153, 122] width 3 height 3
checkbox input "true"
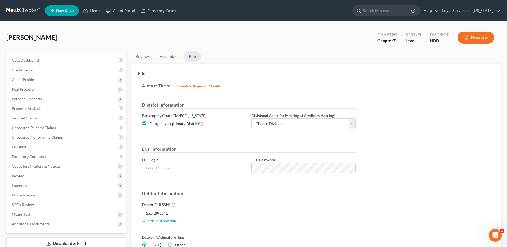
type input "snowcastlend"
click at [353, 125] on select "Choose Division Fargo" at bounding box center [304, 123] width 104 height 11
select select "0"
click at [252, 118] on select "Choose Division Fargo" at bounding box center [304, 123] width 104 height 11
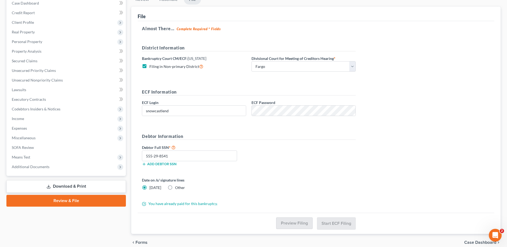
scroll to position [28, 0]
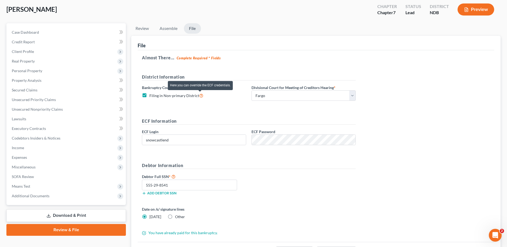
click at [201, 96] on icon at bounding box center [201, 95] width 4 height 5
click at [155, 96] on input "Filing in Non-primary District" at bounding box center [153, 94] width 3 height 3
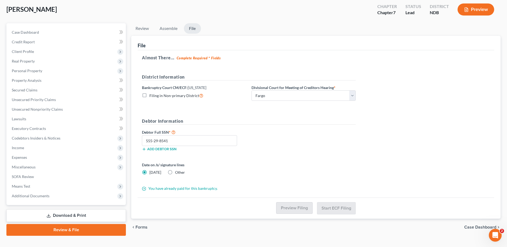
click at [149, 95] on label "Filing in Non-primary District" at bounding box center [176, 96] width 54 height 6
click at [152, 95] on input "Filing in Non-primary District" at bounding box center [153, 94] width 3 height 3
checkbox input "true"
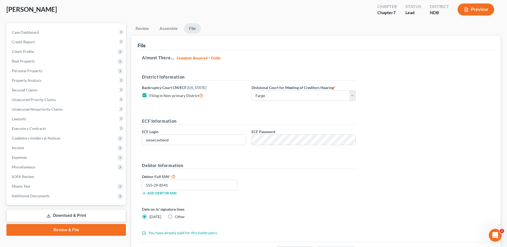
click at [193, 103] on div "District Information Bankruptcy Court CM/ECF: North Dakota Filing in Non-primar…" at bounding box center [248, 90] width 219 height 32
click at [282, 94] on select "Choose Division Fargo" at bounding box center [304, 95] width 104 height 11
click at [252, 90] on select "Choose Division Fargo" at bounding box center [304, 95] width 104 height 11
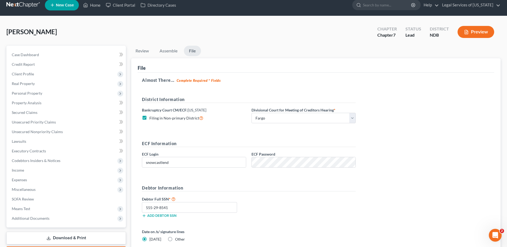
scroll to position [0, 0]
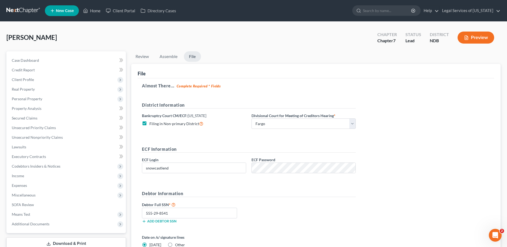
click at [198, 57] on link "File" at bounding box center [192, 56] width 17 height 10
click at [198, 86] on strong "Complete Required * Fields" at bounding box center [199, 86] width 44 height 4
click at [170, 89] on div "Almost There... Complete Required * Fields District Information Bankruptcy Cour…" at bounding box center [316, 174] width 357 height 192
click at [170, 57] on link "Assemble" at bounding box center [168, 56] width 26 height 10
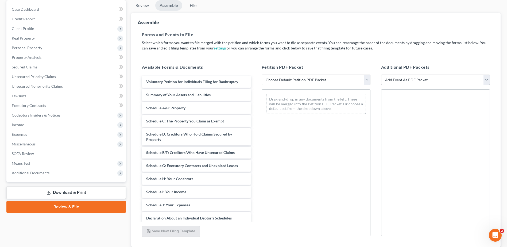
scroll to position [53, 0]
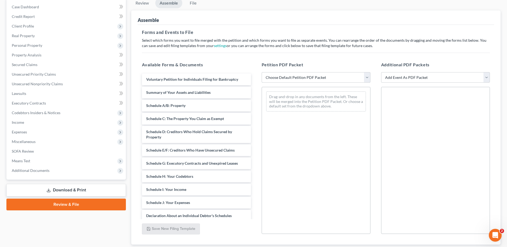
click at [367, 76] on select "Choose Default Petition PDF Packet Complete Bankruptcy Petition (all forms and …" at bounding box center [316, 77] width 109 height 11
select select "0"
click at [262, 72] on select "Choose Default Petition PDF Packet Complete Bankruptcy Petition (all forms and …" at bounding box center [316, 77] width 109 height 11
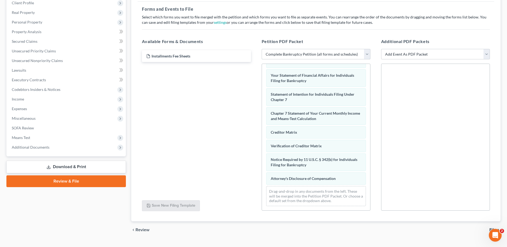
scroll to position [89, 0]
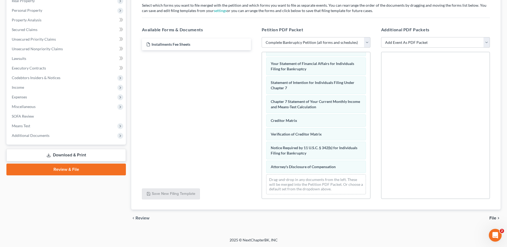
click at [494, 220] on span "File" at bounding box center [493, 218] width 7 height 4
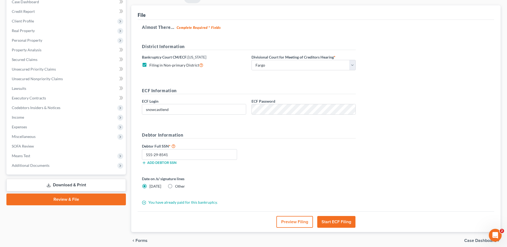
scroll to position [81, 0]
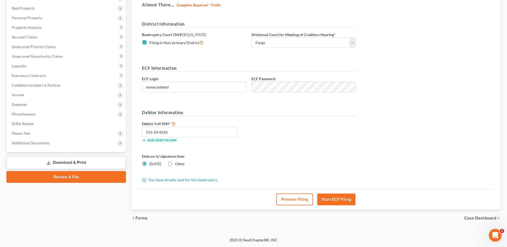
drag, startPoint x: 344, startPoint y: 198, endPoint x: 341, endPoint y: 197, distance: 3.0
click at [344, 198] on button "Start ECF Filing" at bounding box center [336, 200] width 38 height 12
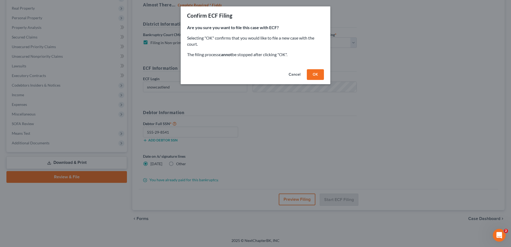
click at [314, 69] on div "Cancel OK" at bounding box center [256, 75] width 150 height 17
drag, startPoint x: 315, startPoint y: 75, endPoint x: 308, endPoint y: 64, distance: 13.7
click at [315, 75] on button "OK" at bounding box center [315, 74] width 17 height 11
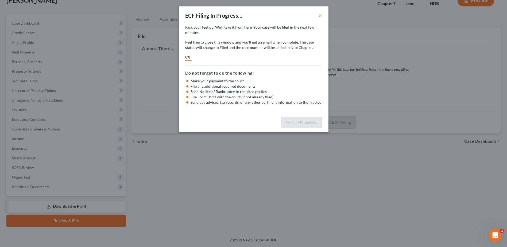
scroll to position [37, 0]
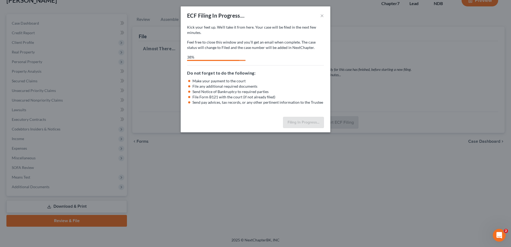
select select "0"
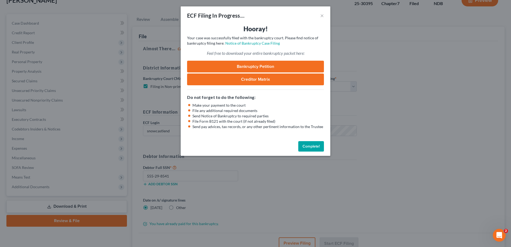
click at [242, 64] on link "Bankruptcy Petition" at bounding box center [255, 67] width 137 height 12
click at [312, 144] on button "Complete!" at bounding box center [311, 146] width 26 height 11
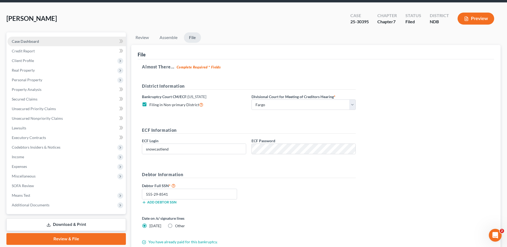
scroll to position [0, 0]
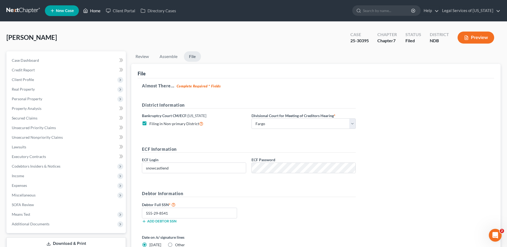
click at [92, 12] on link "Home" at bounding box center [91, 11] width 23 height 10
